Goal: Information Seeking & Learning: Find specific fact

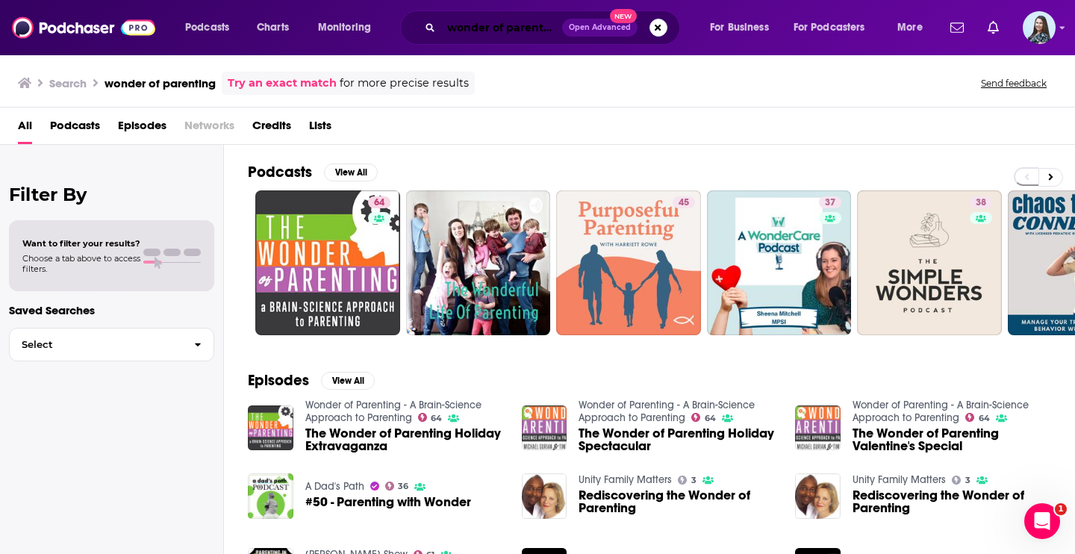
click at [475, 36] on input "wonder of parenting" at bounding box center [501, 28] width 121 height 24
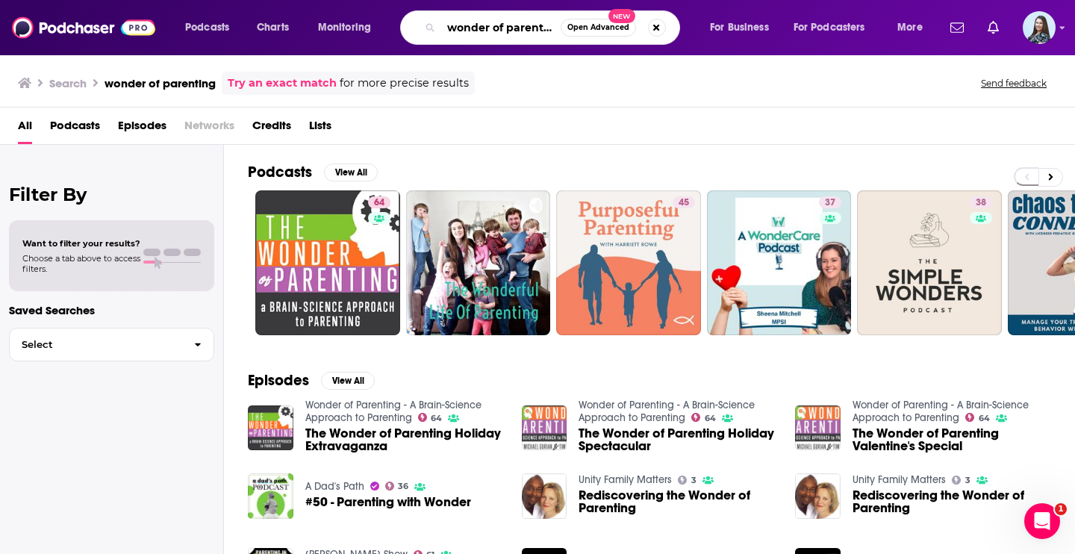
click at [475, 36] on input "wonder of parenting" at bounding box center [500, 28] width 119 height 24
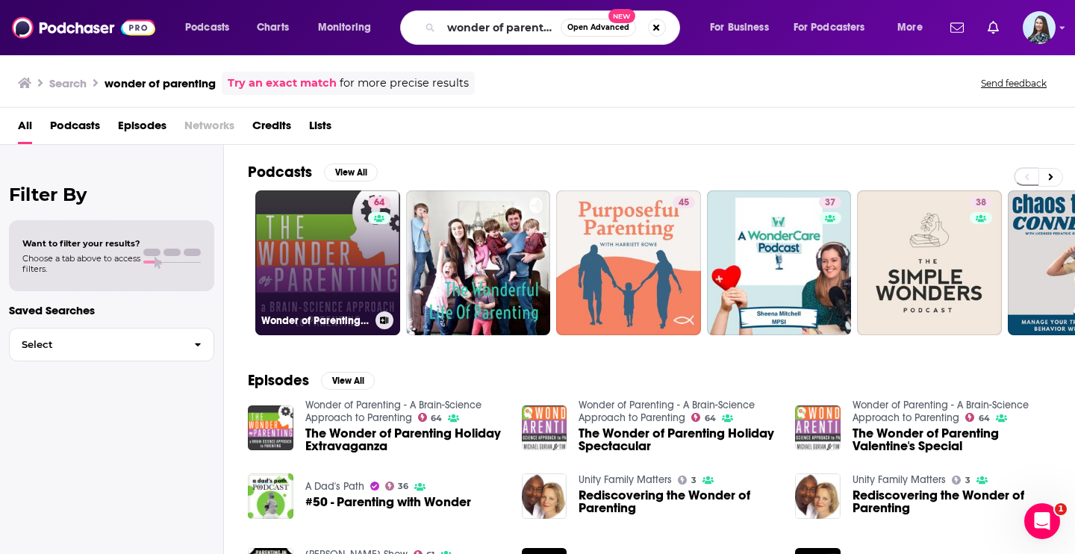
click at [300, 305] on link "64 Wonder of Parenting - A Brain-Science Approach to Parenting" at bounding box center [327, 262] width 145 height 145
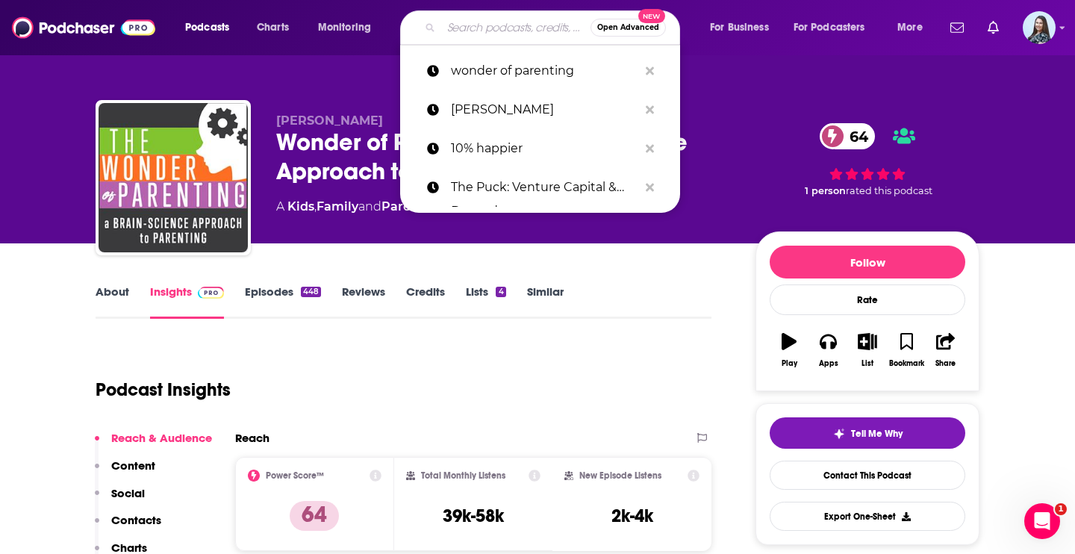
click at [485, 35] on input "Search podcasts, credits, & more..." at bounding box center [515, 28] width 149 height 24
paste input "Christopher Lochhead Follow Your Different™"
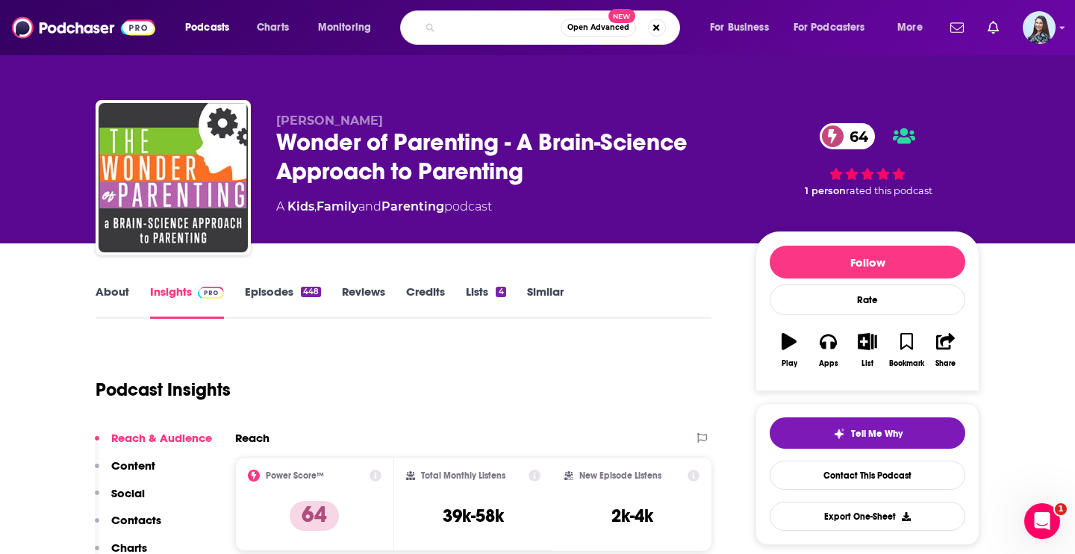
type input "[PERSON_NAME] Follow Your Different"
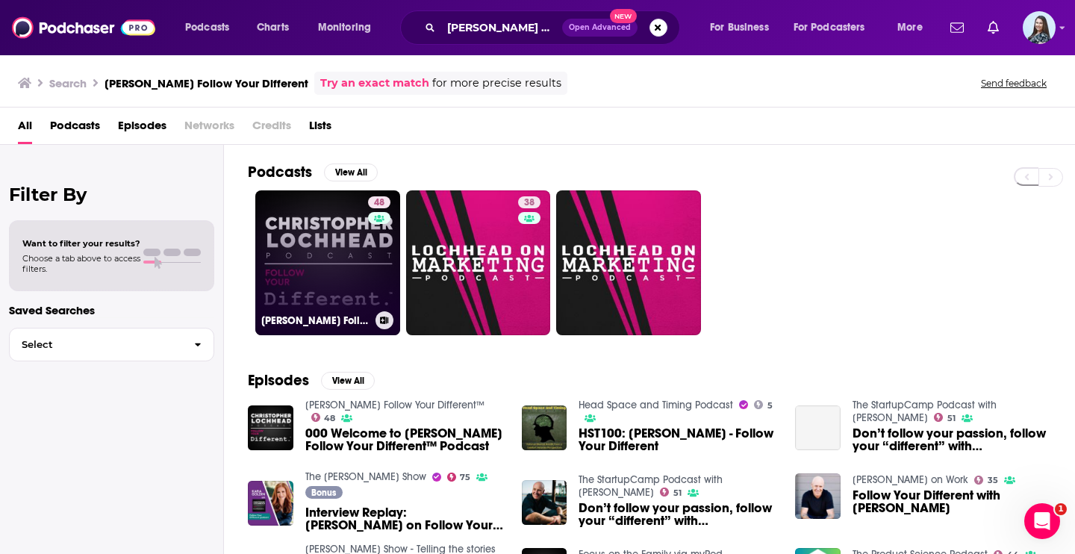
click at [347, 259] on link "48 Christopher Lochhead Follow Your Different™" at bounding box center [327, 262] width 145 height 145
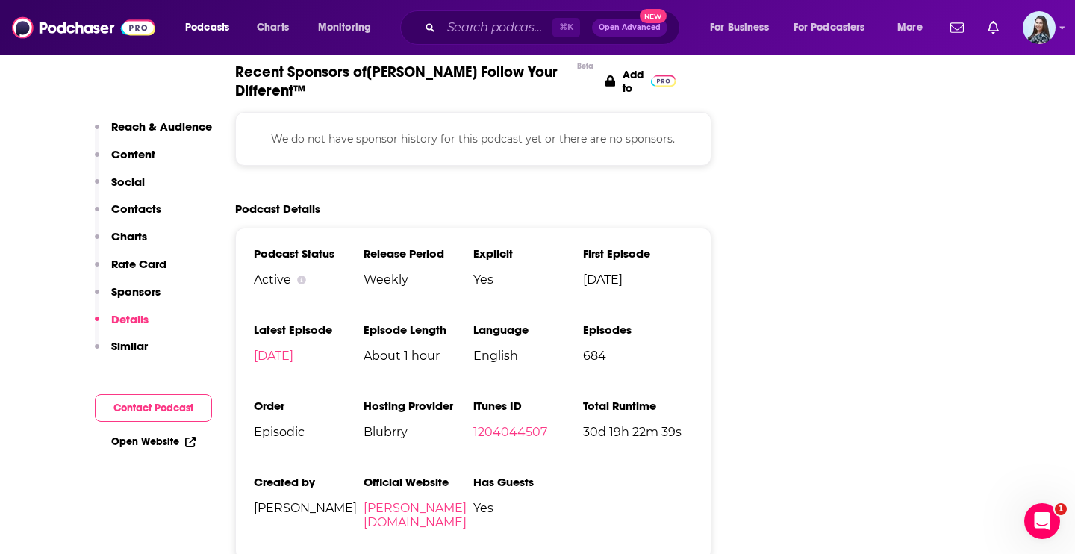
scroll to position [2157, 0]
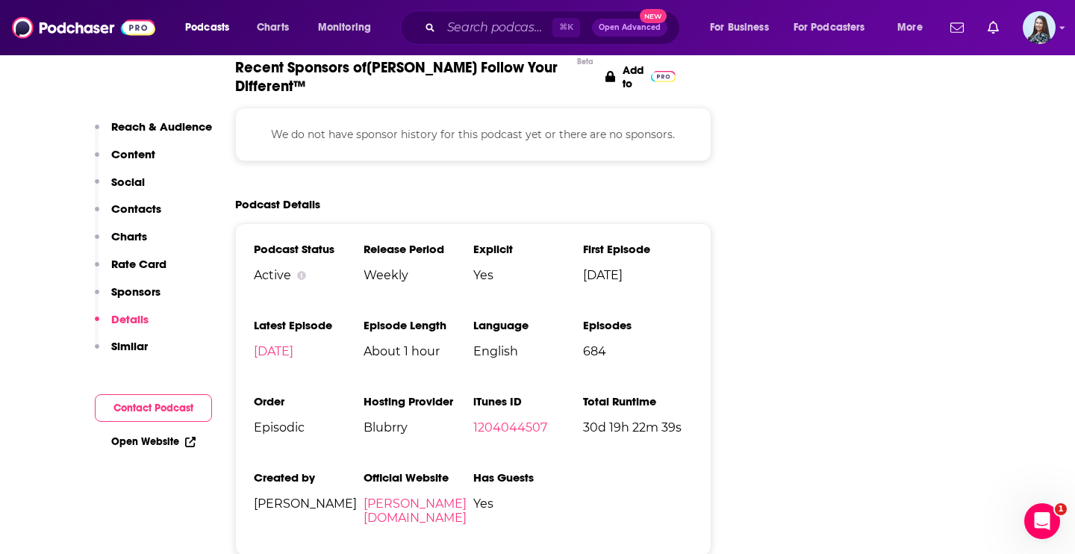
click at [507, 394] on li "iTunes ID 1204044507" at bounding box center [528, 420] width 110 height 52
click at [508, 420] on link "1204044507" at bounding box center [510, 427] width 74 height 14
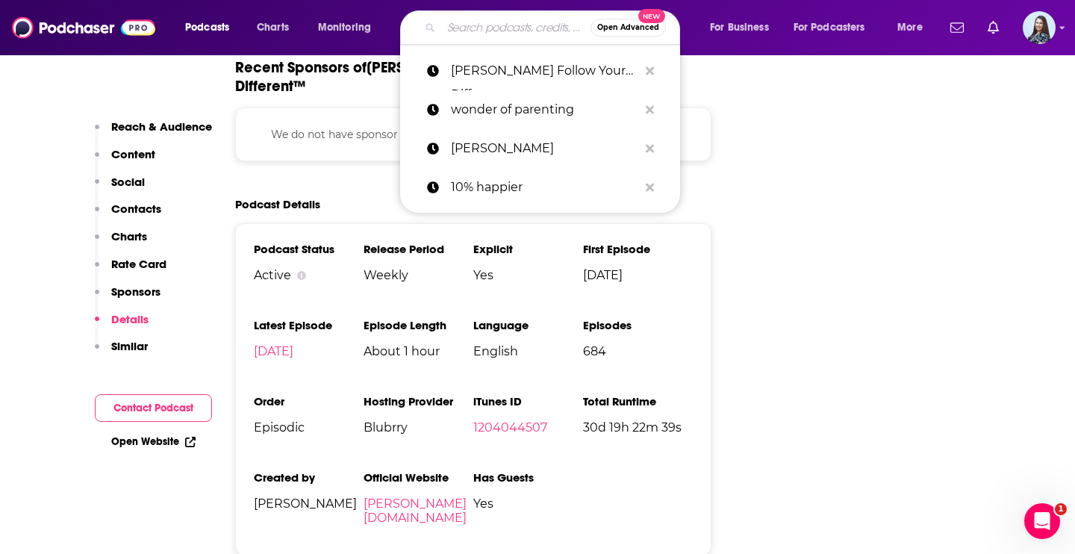
click at [487, 32] on input "Search podcasts, credits, & more..." at bounding box center [515, 28] width 149 height 24
paste input "Spirituality + Health Podcast"
type input "Spirituality + Health Podcast"
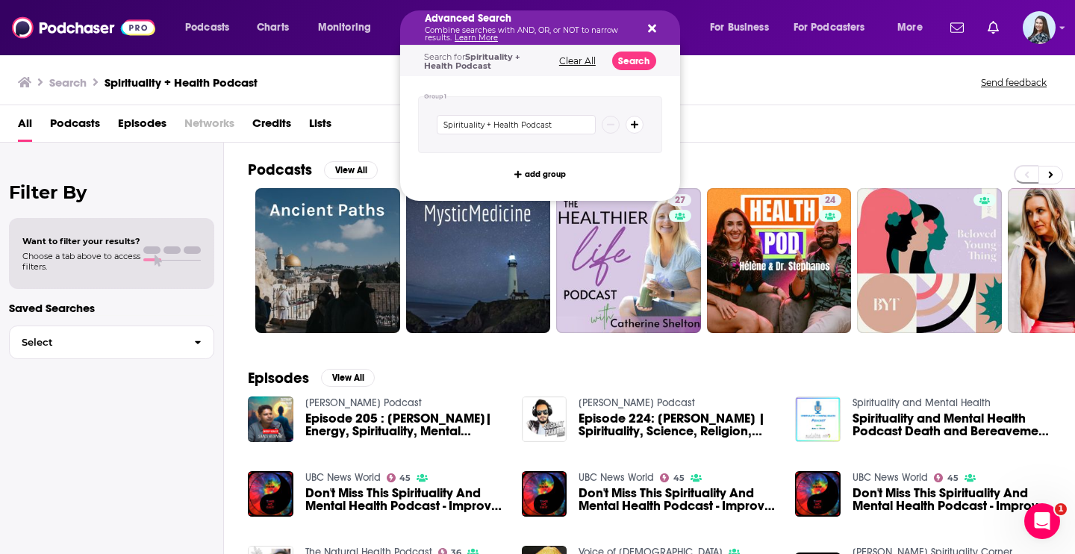
click at [648, 26] on icon "Search podcasts, credits, & more..." at bounding box center [652, 28] width 8 height 12
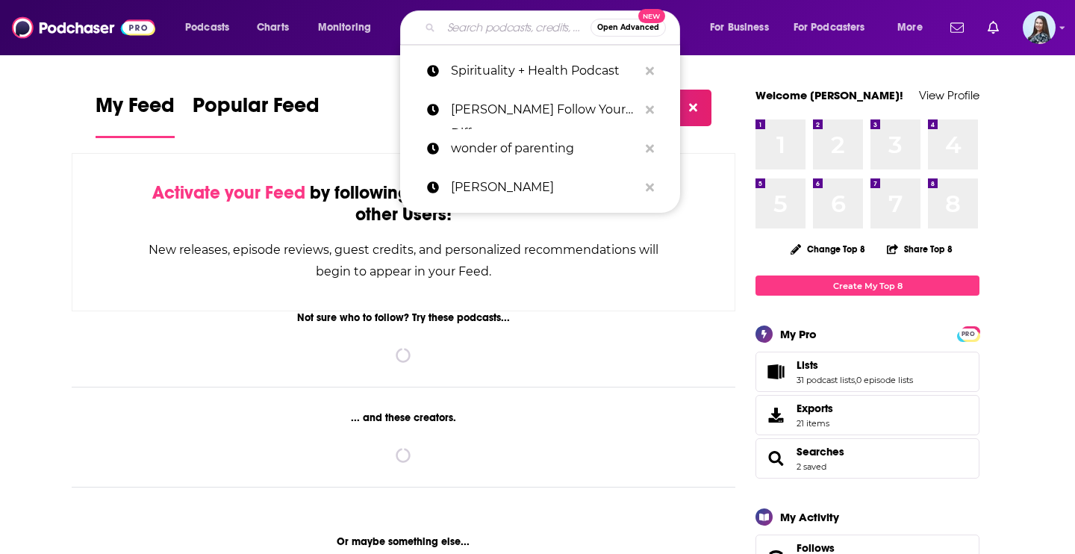
click at [450, 34] on input "Search podcasts, credits, & more..." at bounding box center [515, 28] width 149 height 24
paste input "Spirituality + Health Podcast"
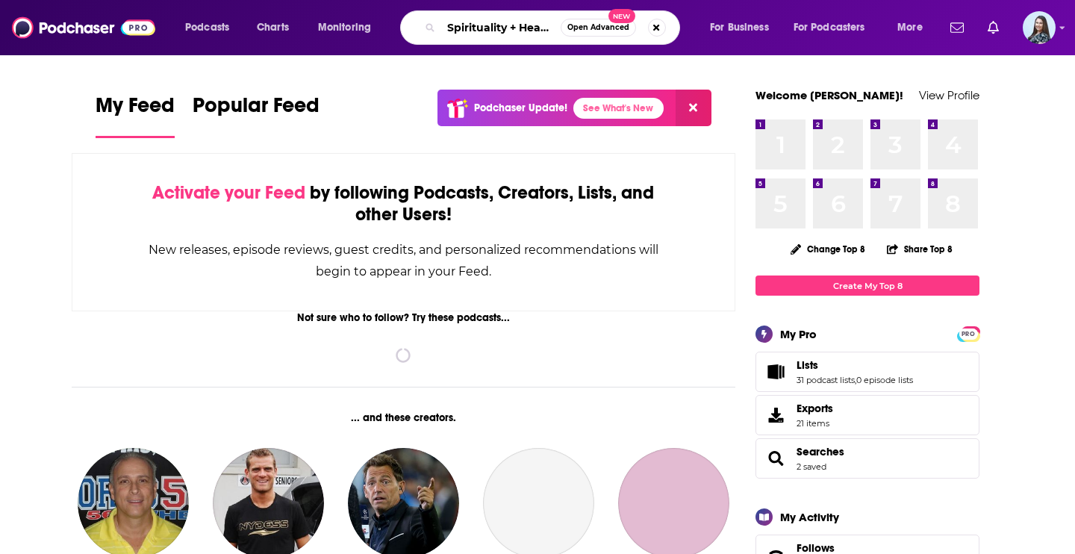
scroll to position [0, 50]
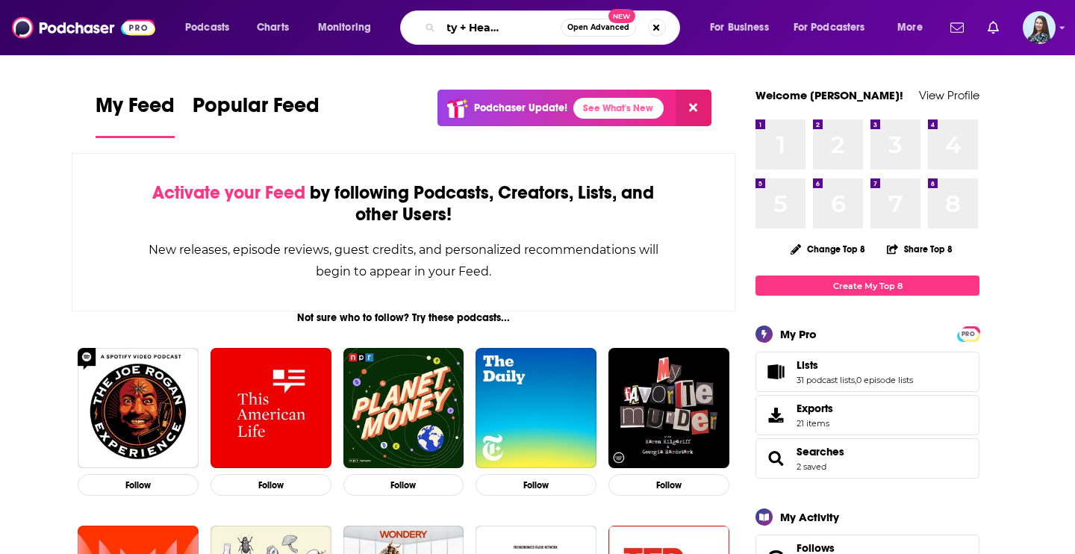
click at [464, 26] on input "Spirituality + Health Podcast" at bounding box center [500, 28] width 119 height 24
type input "Spirituality and Health Podcast"
